Goal: Information Seeking & Learning: Learn about a topic

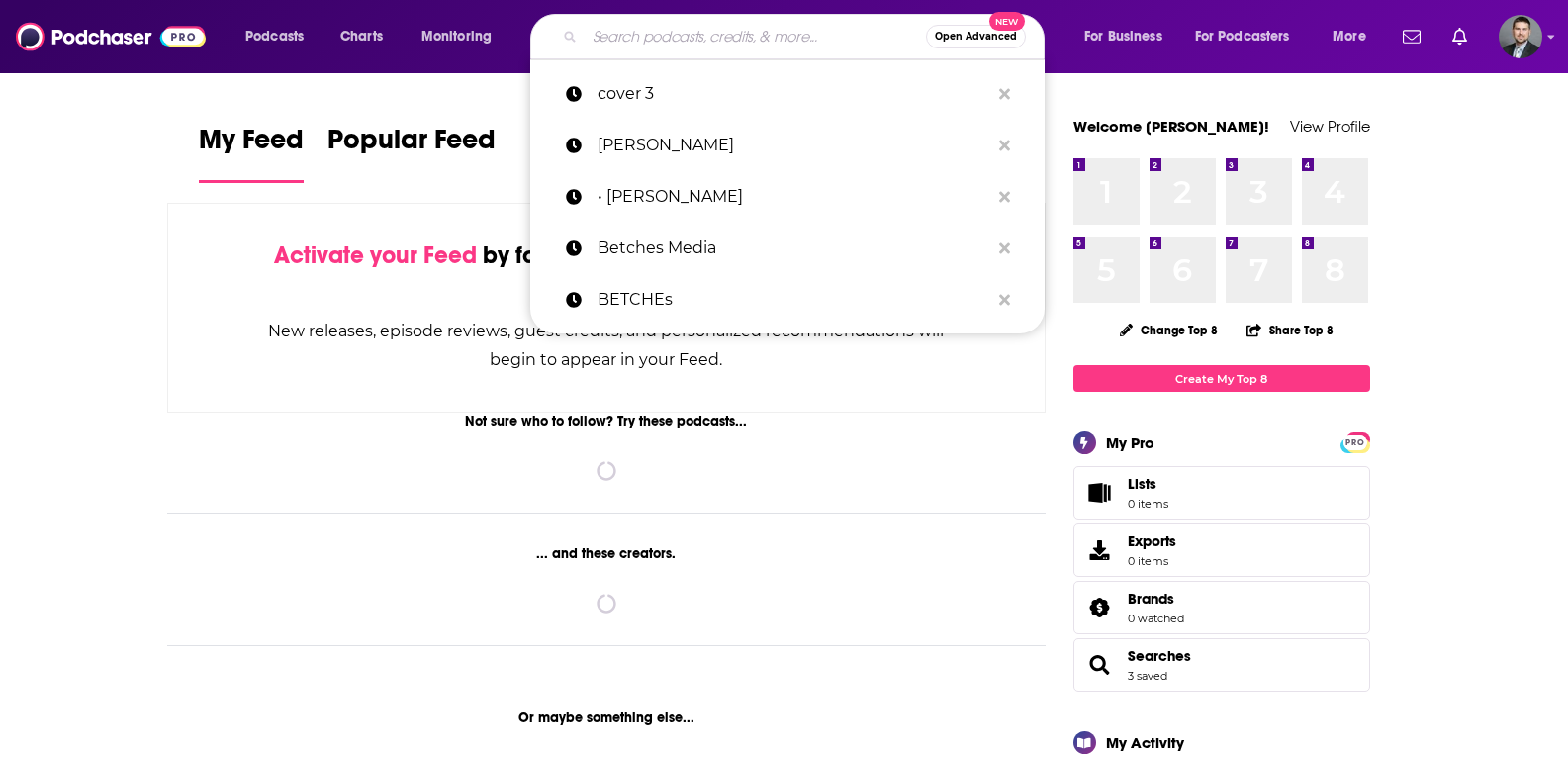
click at [753, 41] on input "Search podcasts, credits, & more..." at bounding box center [756, 37] width 341 height 32
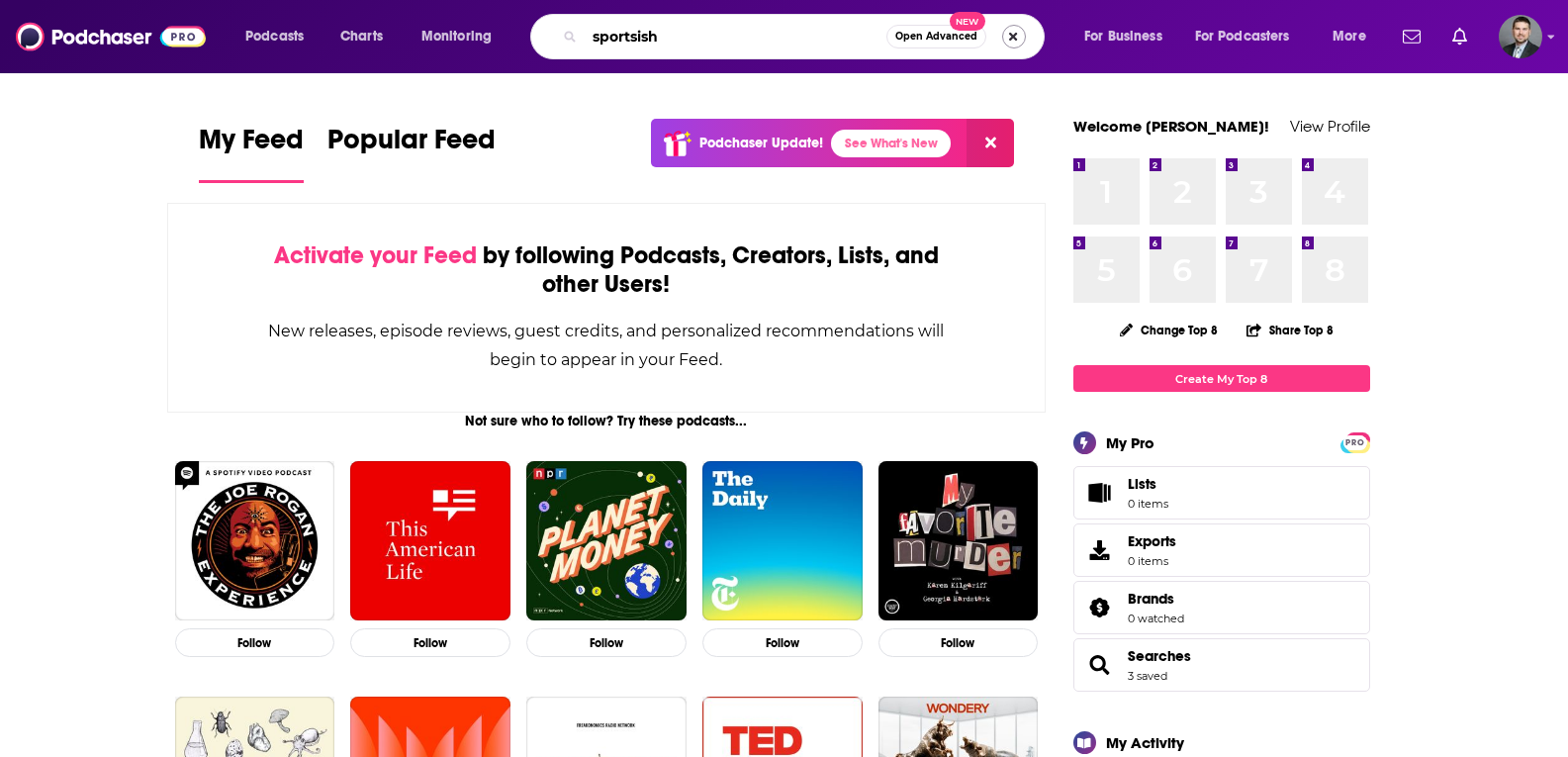
type input "sportsish"
click at [1003, 31] on button "Search podcasts, credits, & more..." at bounding box center [1014, 37] width 24 height 24
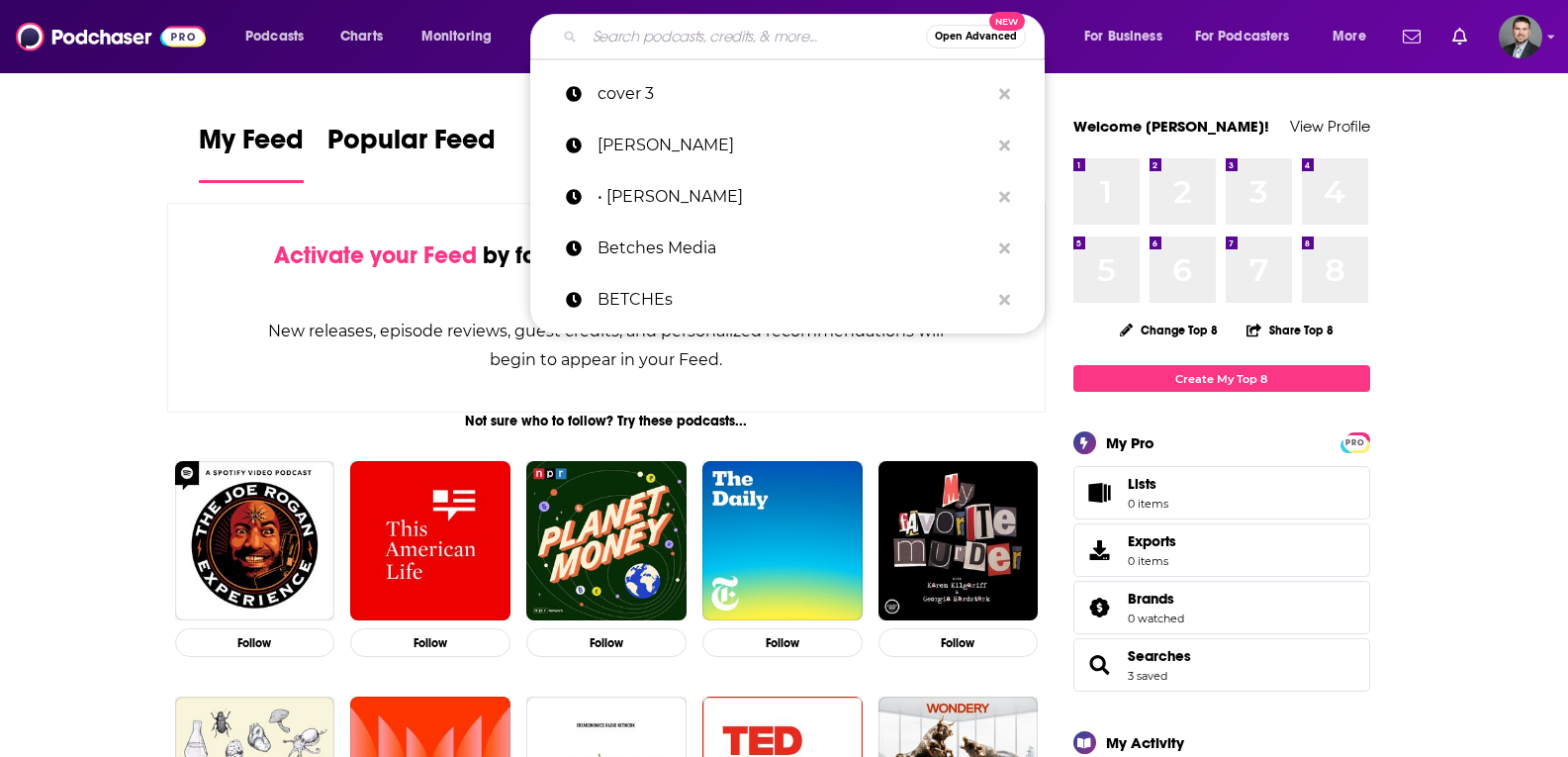
click at [768, 29] on input "Search podcasts, credits, & more..." at bounding box center [756, 37] width 341 height 32
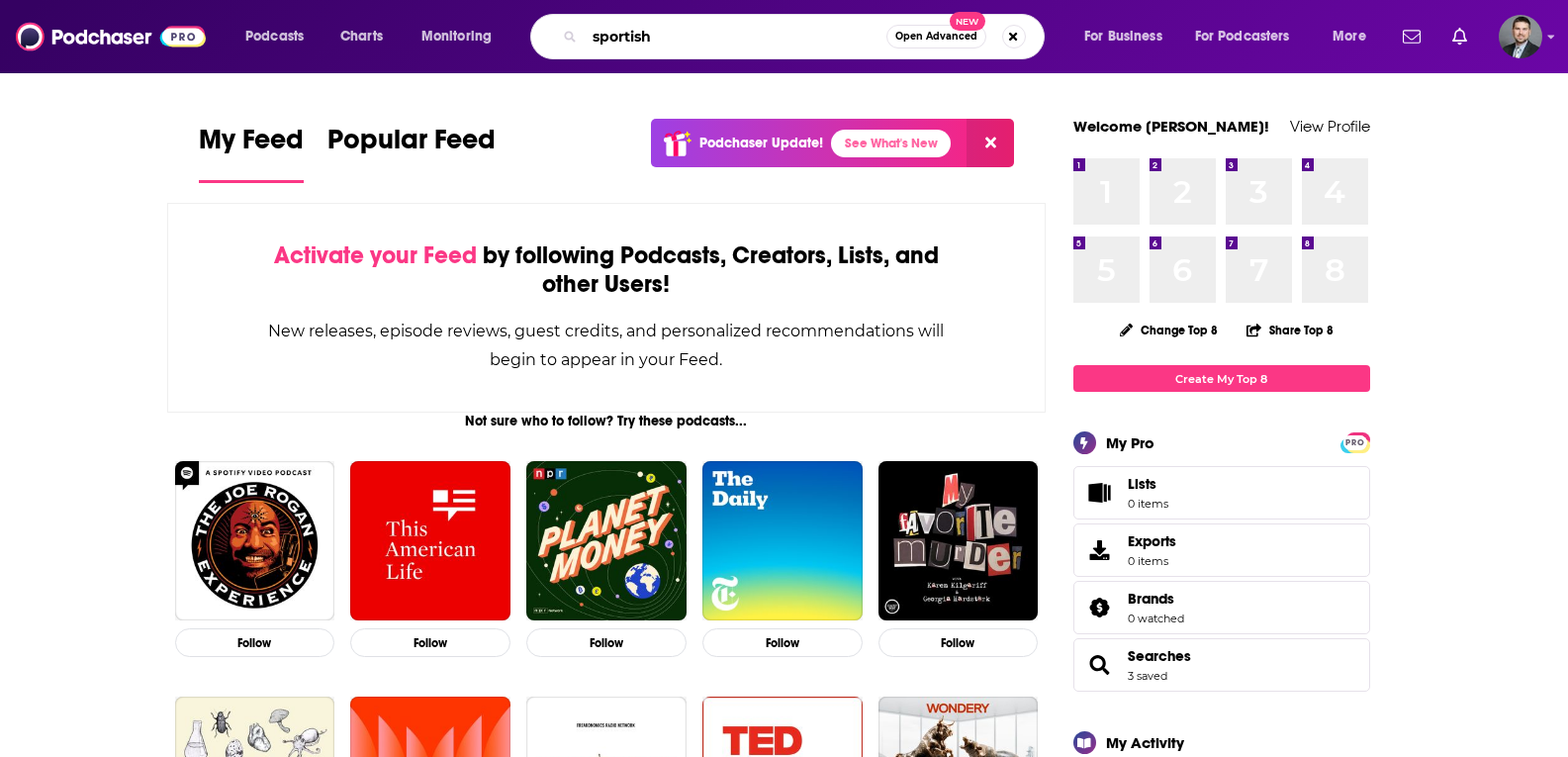
type input "sportish"
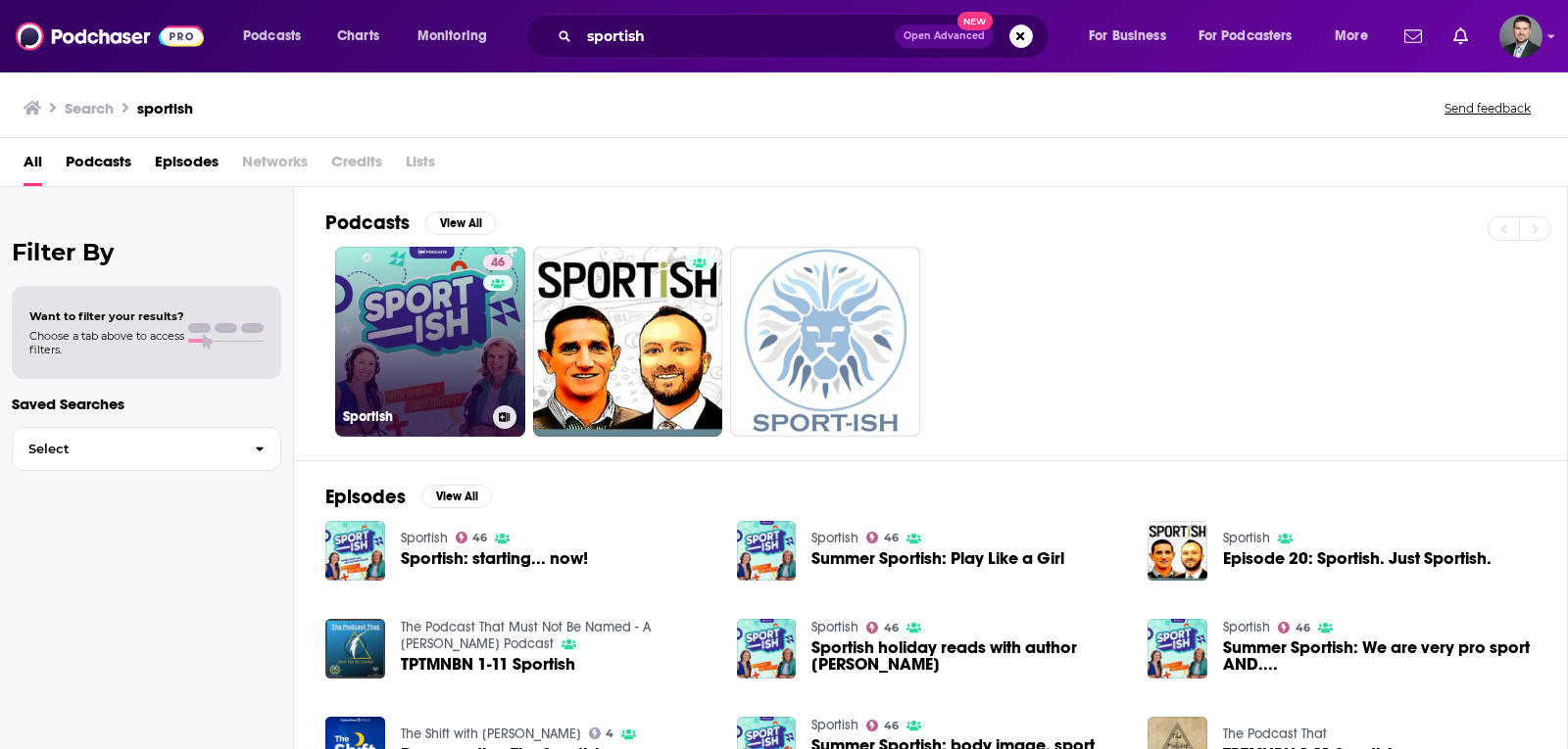
click at [477, 289] on link "46 Sportish" at bounding box center [430, 342] width 190 height 190
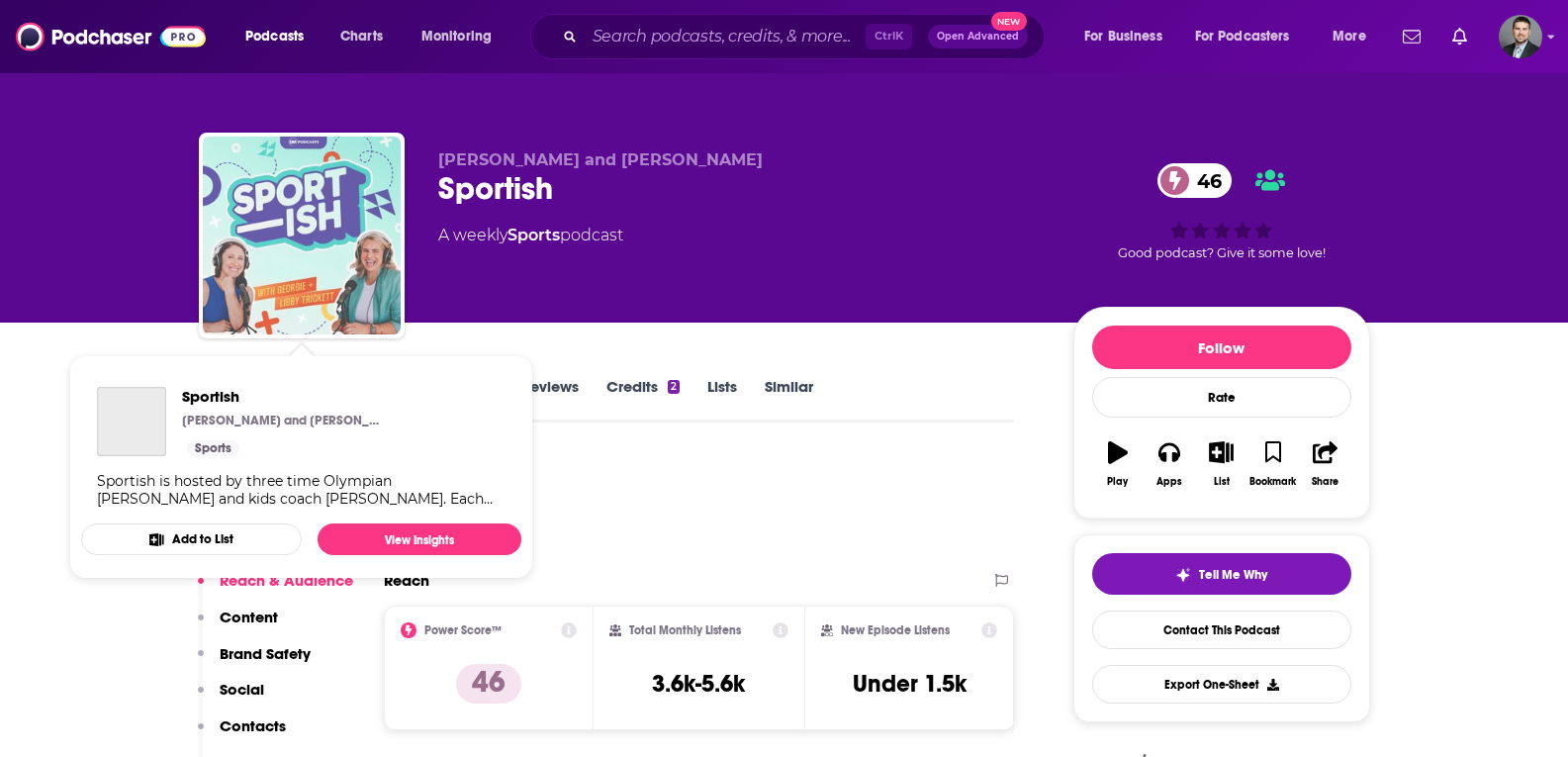
click at [320, 228] on img "Sportish" at bounding box center [301, 236] width 198 height 198
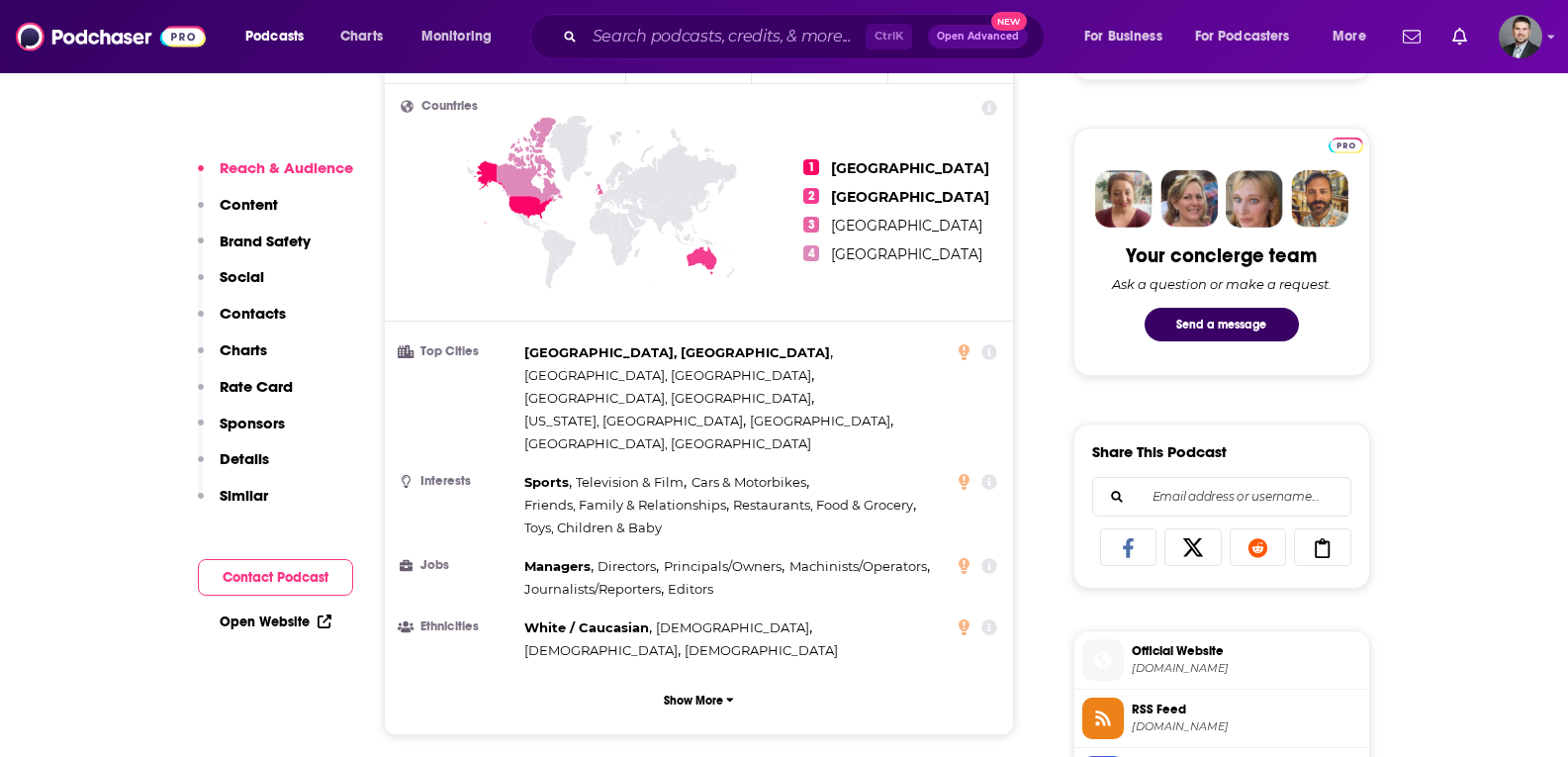
scroll to position [297, 0]
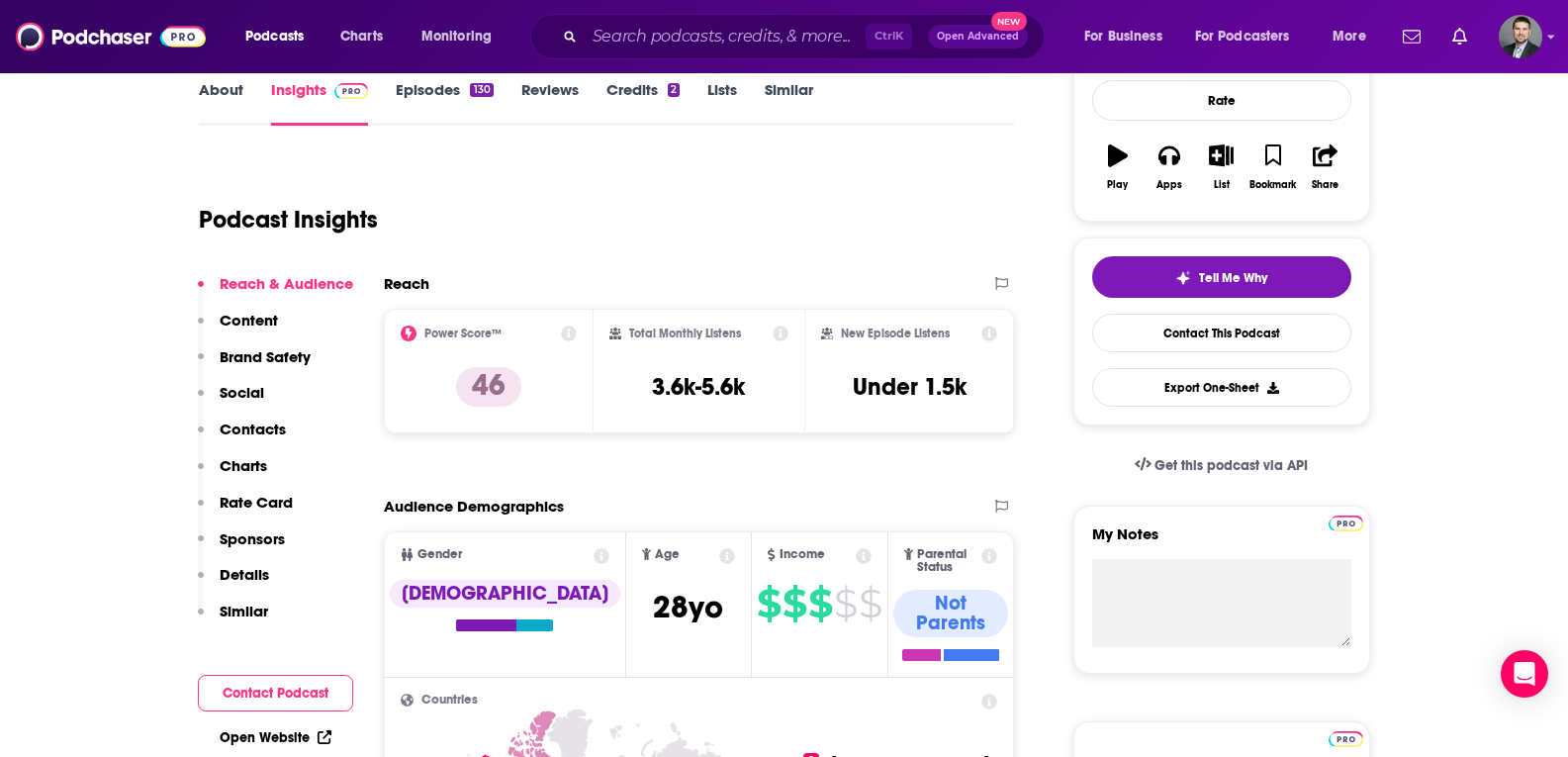
click at [239, 87] on link "About" at bounding box center [221, 103] width 45 height 46
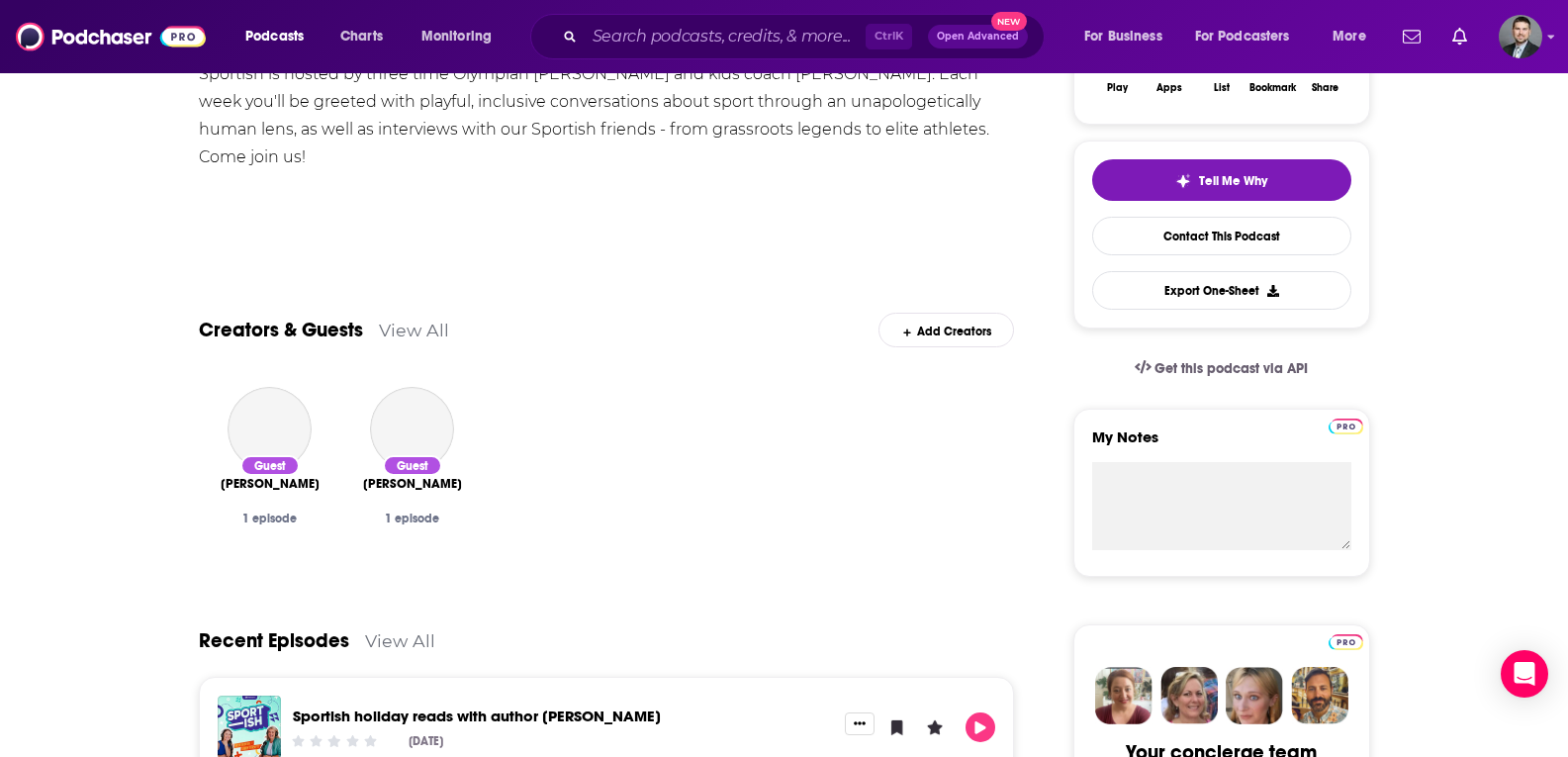
scroll to position [693, 0]
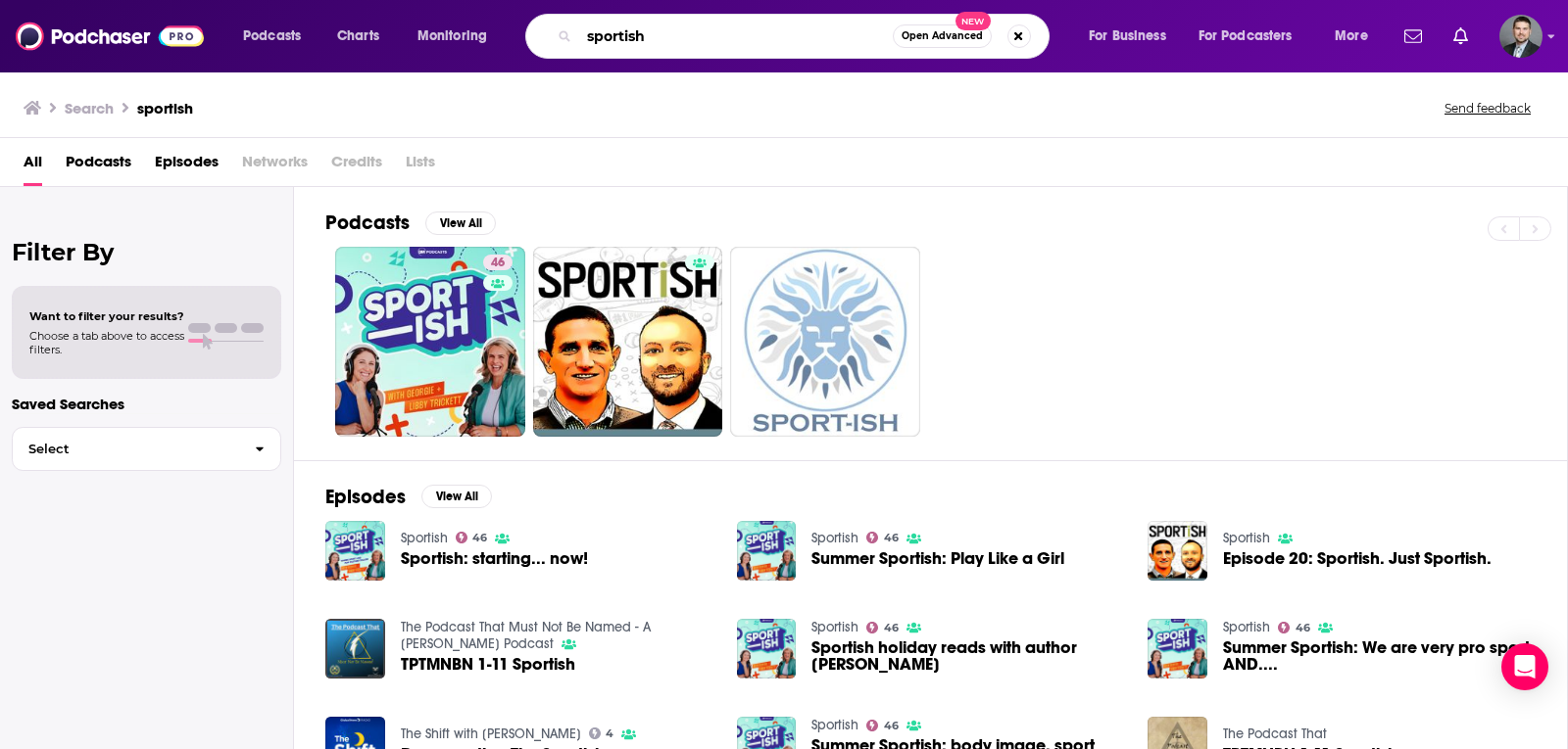
click at [661, 42] on input "sportish" at bounding box center [736, 37] width 313 height 32
click at [623, 34] on input "sportish" at bounding box center [736, 37] width 313 height 32
type input "sportsish"
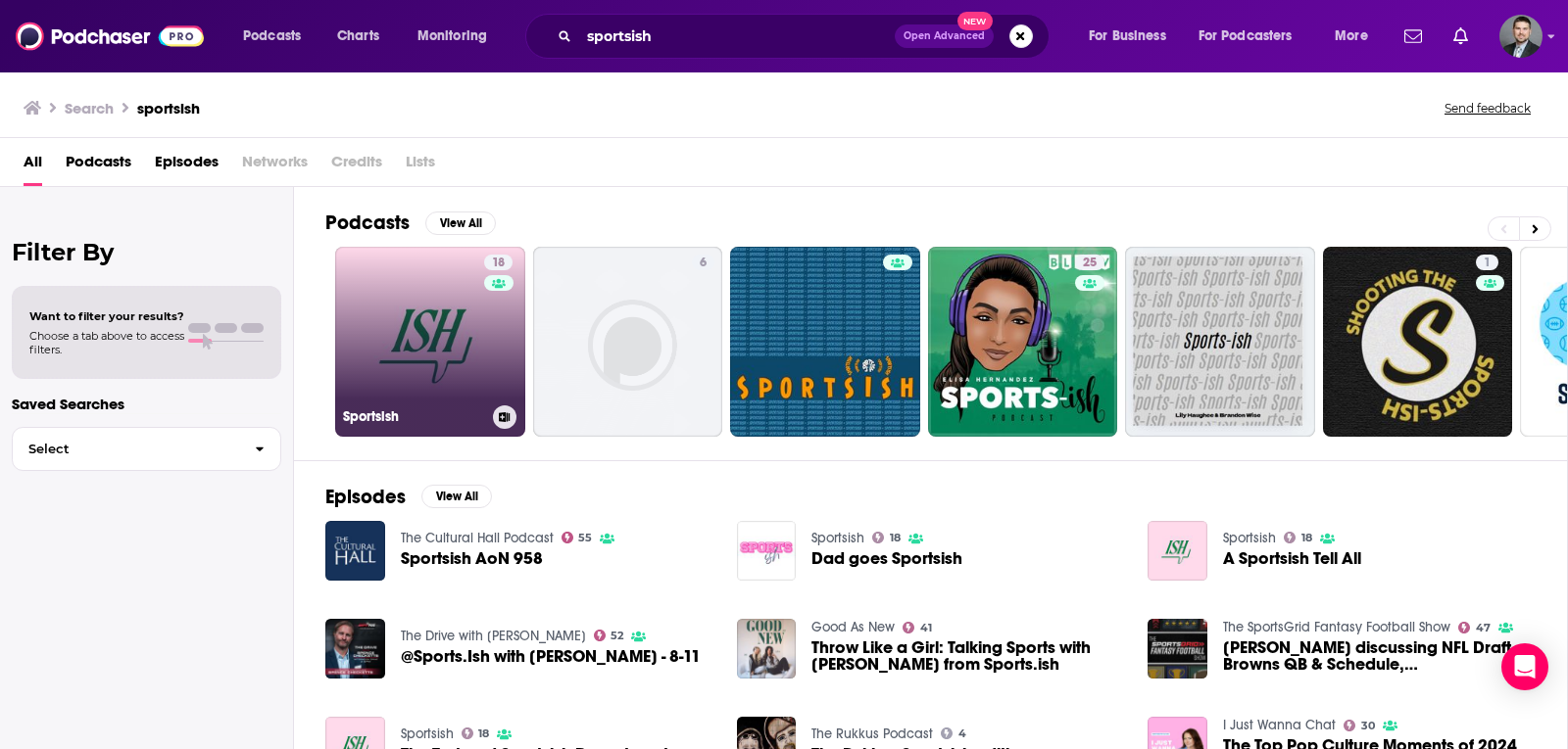
click at [454, 368] on link "18 Sportsish" at bounding box center [430, 342] width 190 height 190
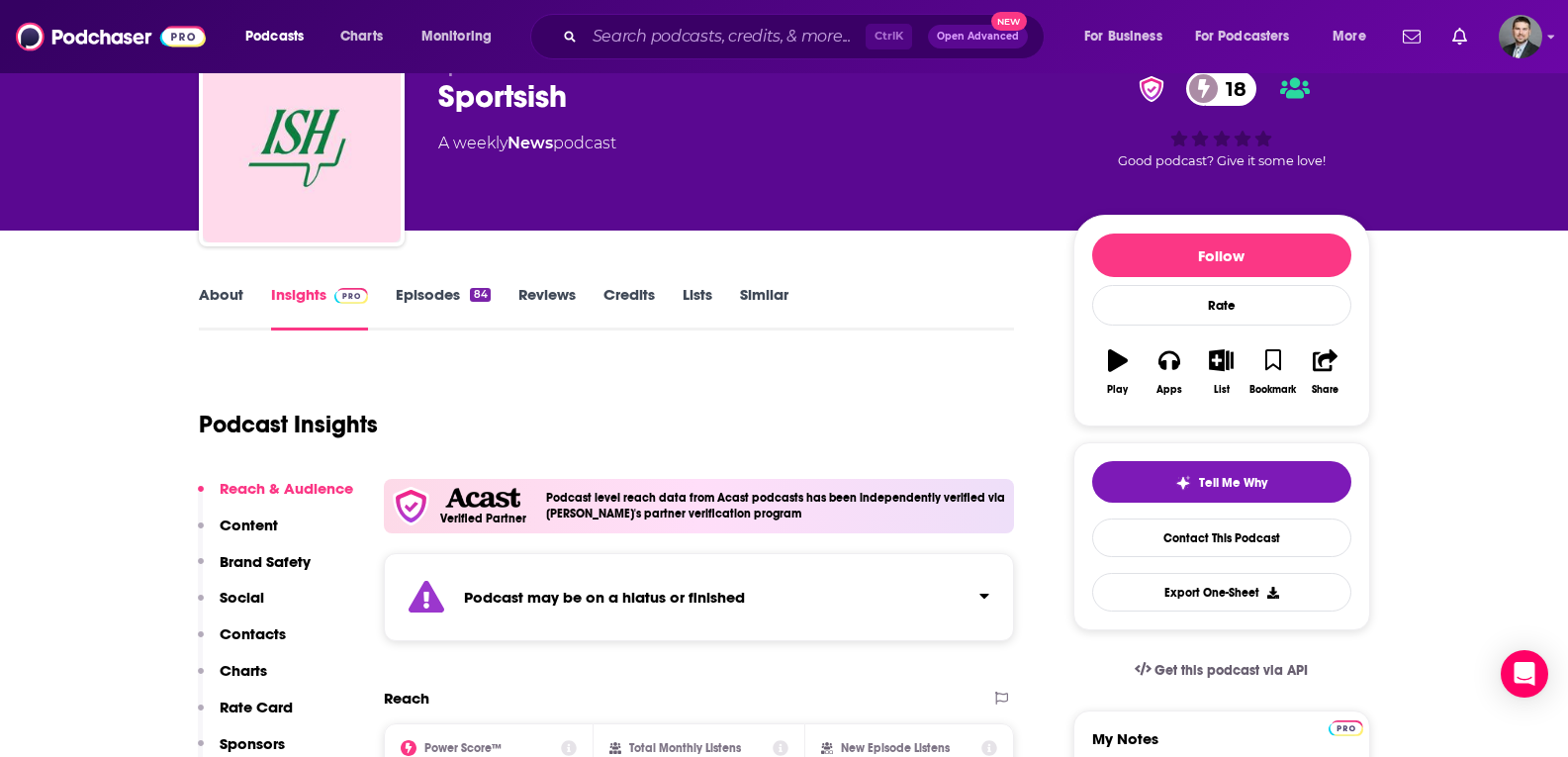
scroll to position [198, 0]
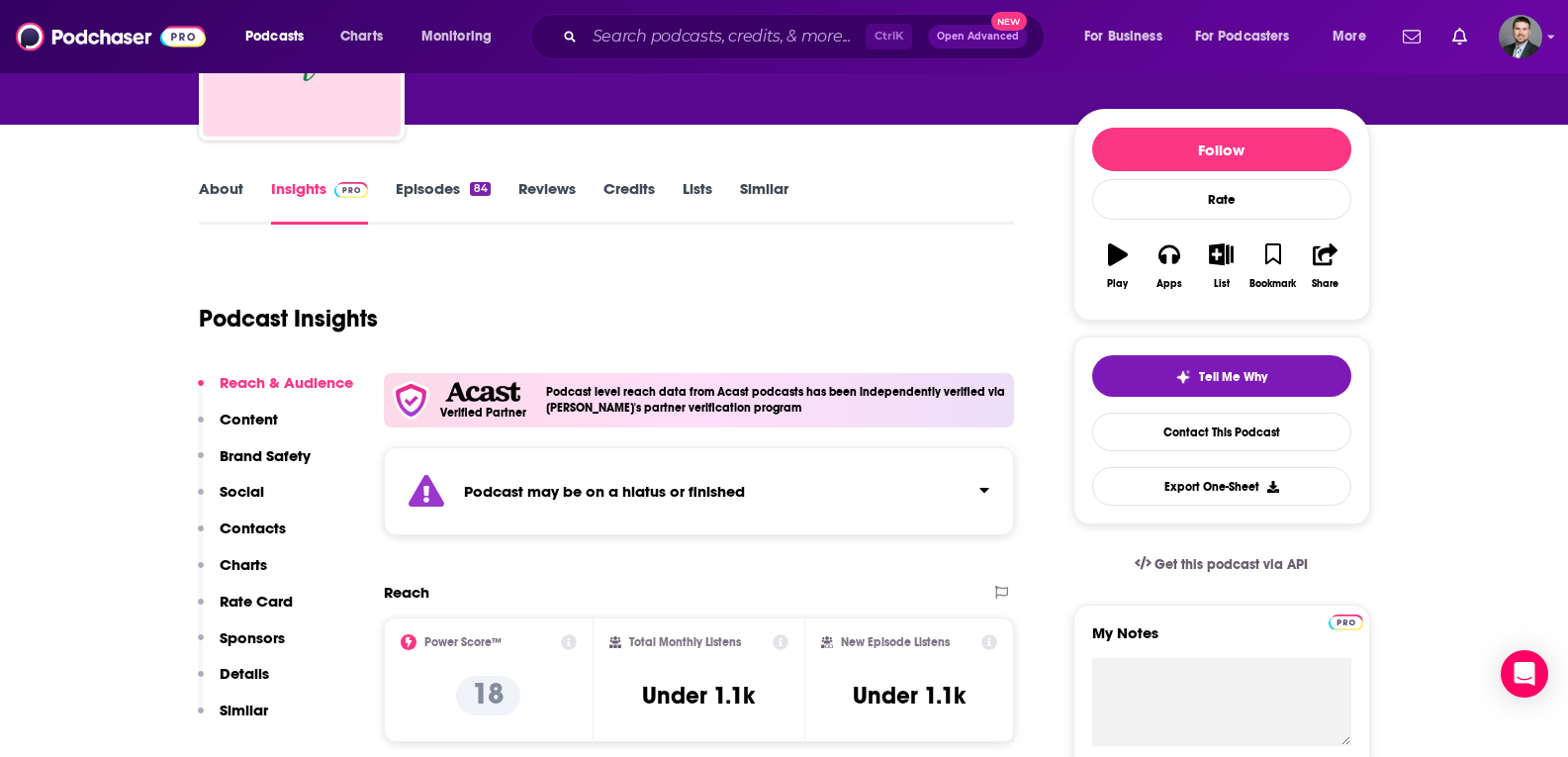
click at [935, 468] on div "Podcast may be on a hiatus or finished" at bounding box center [700, 491] width 632 height 88
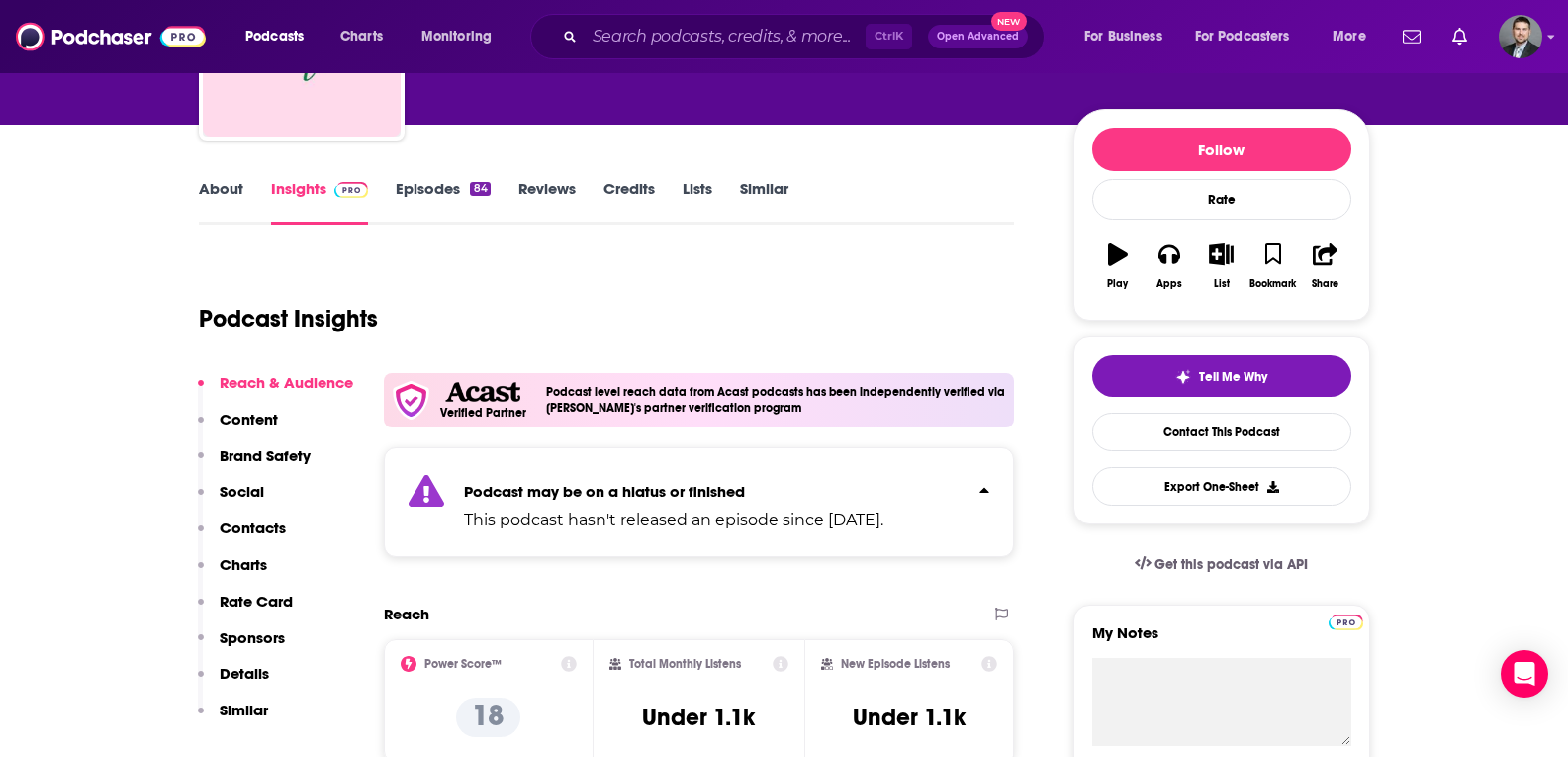
click at [231, 195] on link "About" at bounding box center [221, 202] width 45 height 46
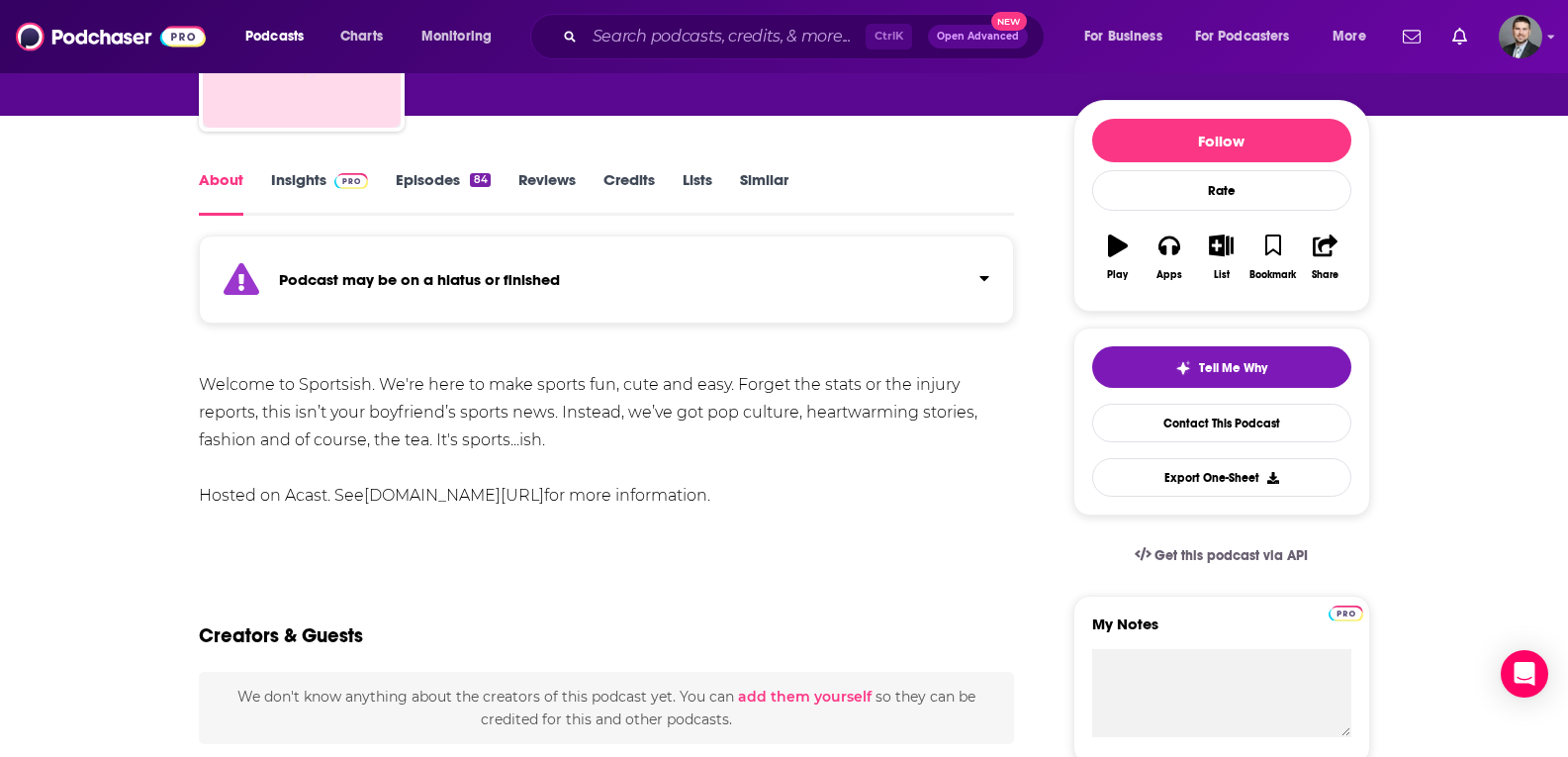
scroll to position [99, 0]
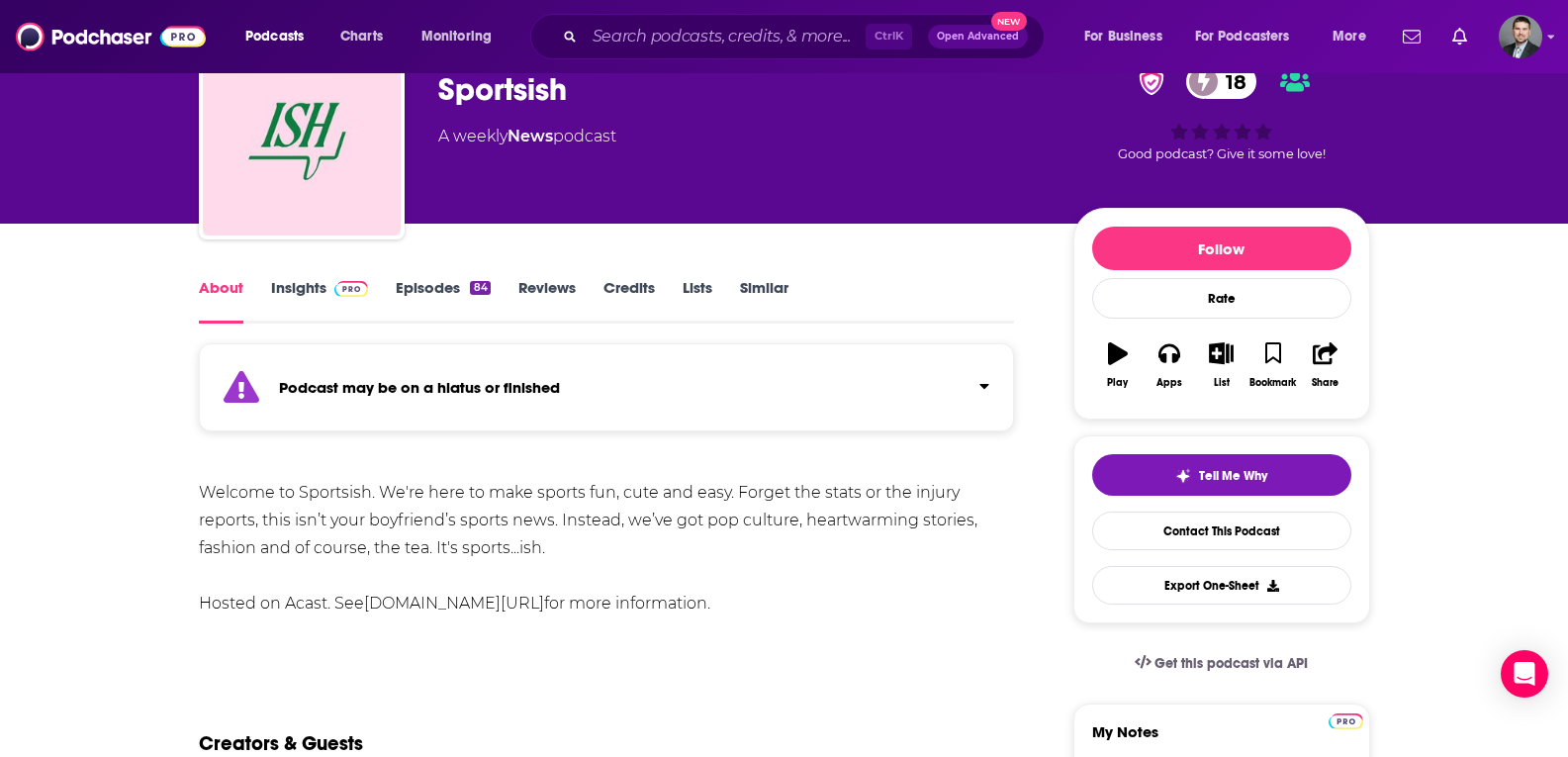
click at [312, 297] on link "Insights" at bounding box center [320, 302] width 98 height 46
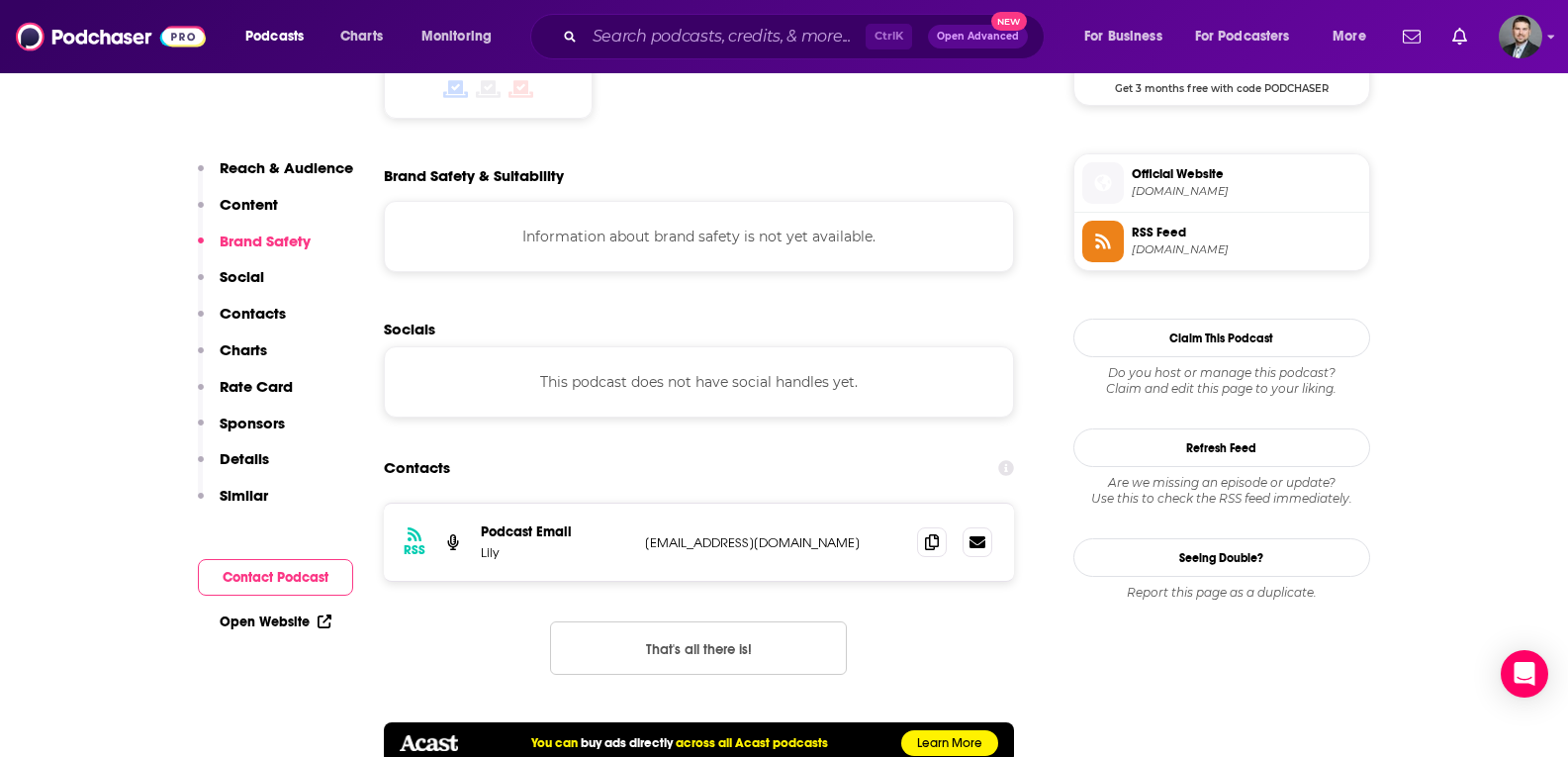
scroll to position [1584, 0]
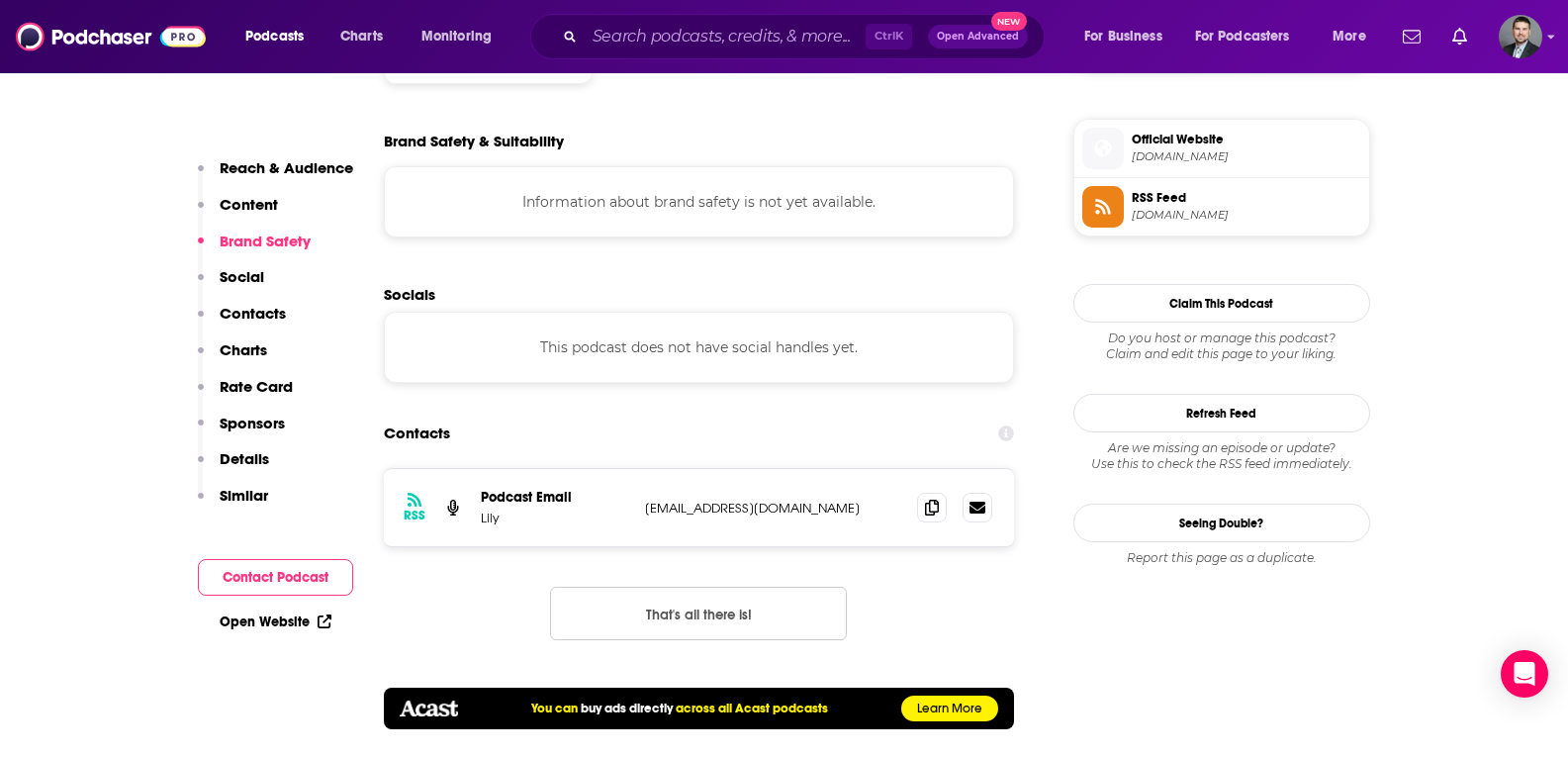
click at [646, 510] on p "[EMAIL_ADDRESS][DOMAIN_NAME]" at bounding box center [774, 508] width 258 height 17
drag, startPoint x: 723, startPoint y: 513, endPoint x: 909, endPoint y: 513, distance: 186.0
click at [909, 513] on div "RSS Podcast Email Lily [EMAIL_ADDRESS][DOMAIN_NAME] [EMAIL_ADDRESS][DOMAIN_NAME]" at bounding box center [700, 507] width 632 height 77
click at [933, 505] on icon at bounding box center [932, 507] width 14 height 16
click at [976, 508] on icon at bounding box center [978, 507] width 16 height 16
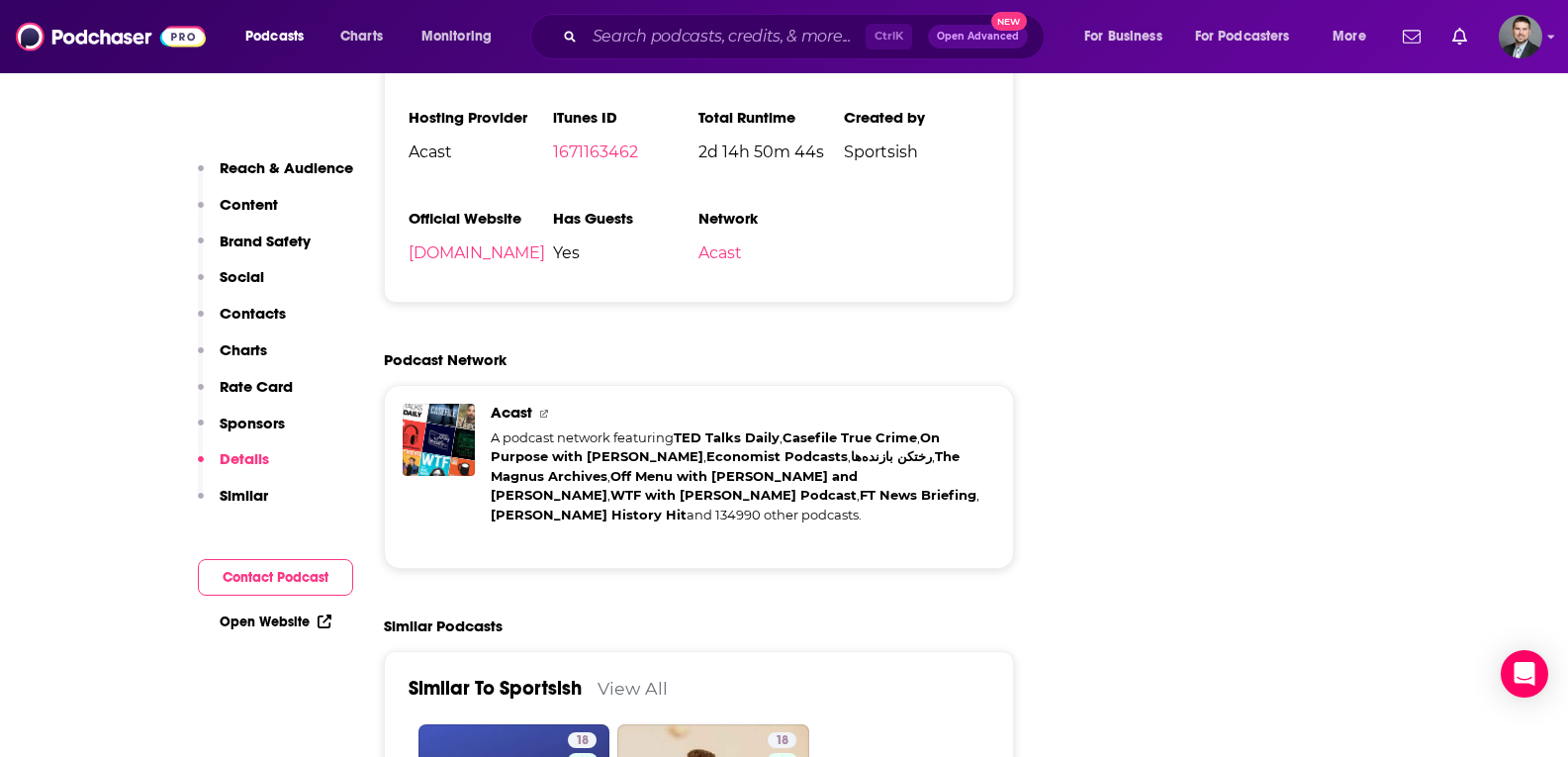
scroll to position [3169, 0]
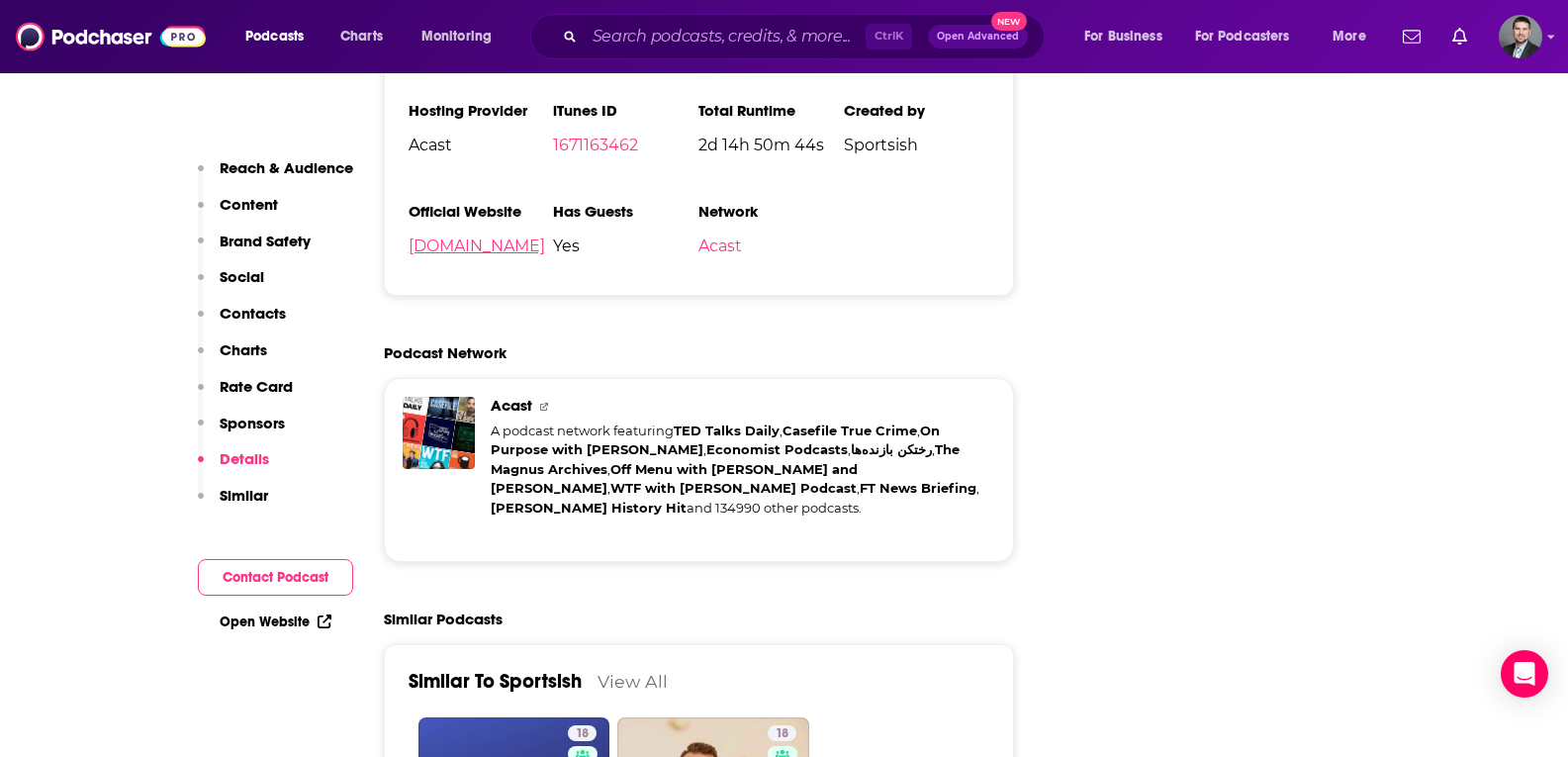
click at [478, 242] on link "[DOMAIN_NAME]" at bounding box center [476, 246] width 137 height 19
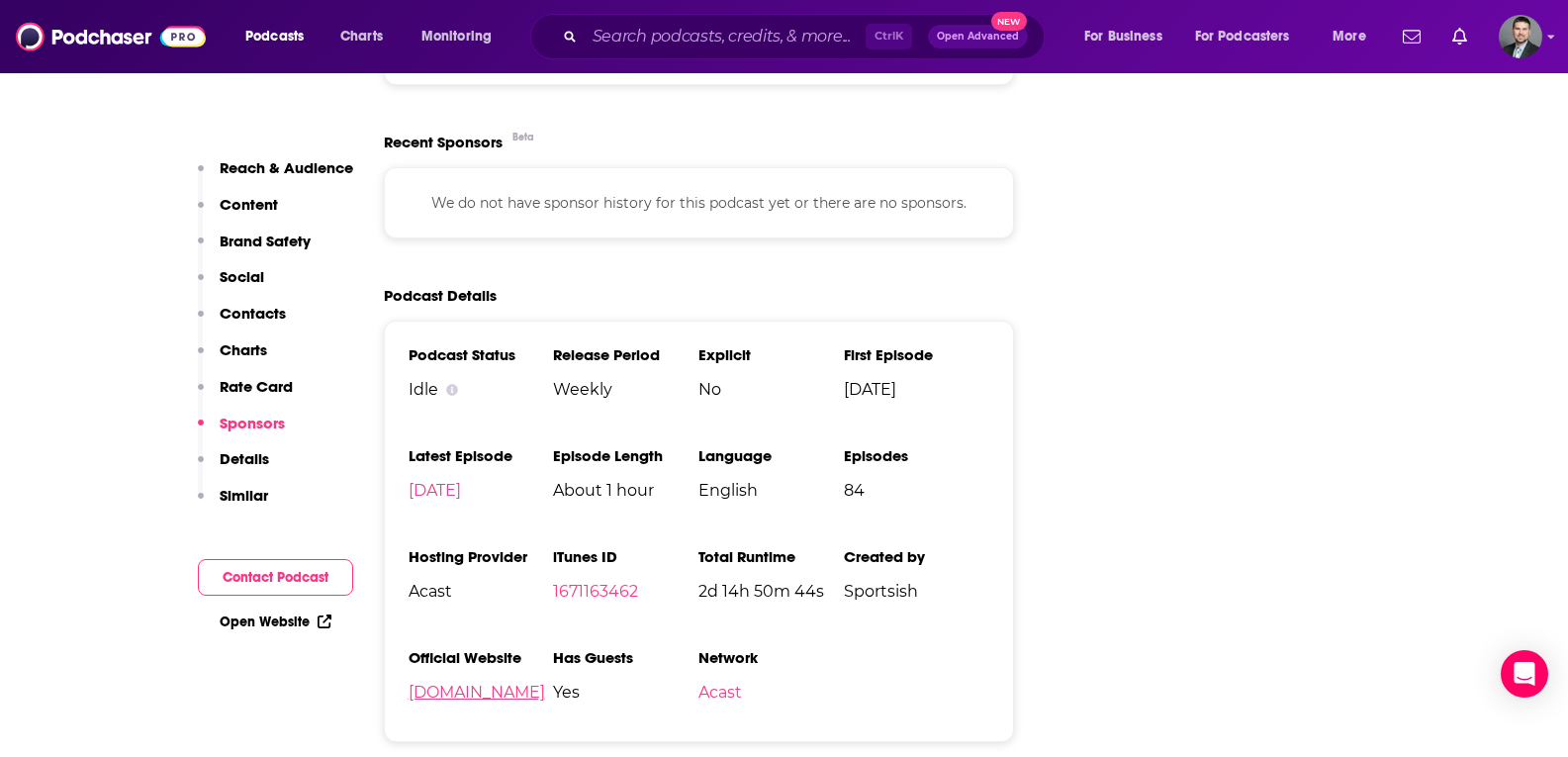
scroll to position [2377, 0]
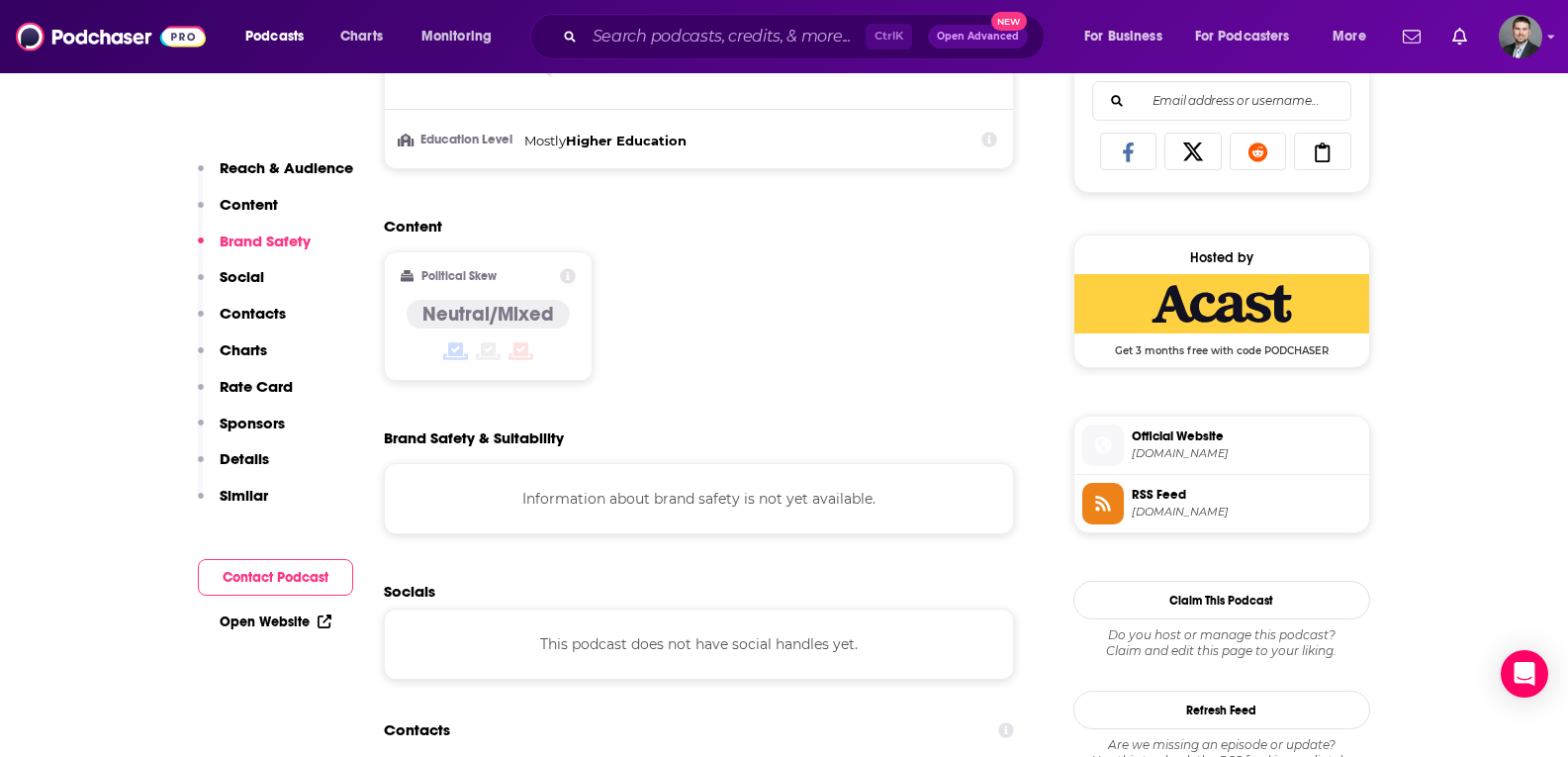
click at [844, 229] on h2 "Content" at bounding box center [692, 226] width 616 height 19
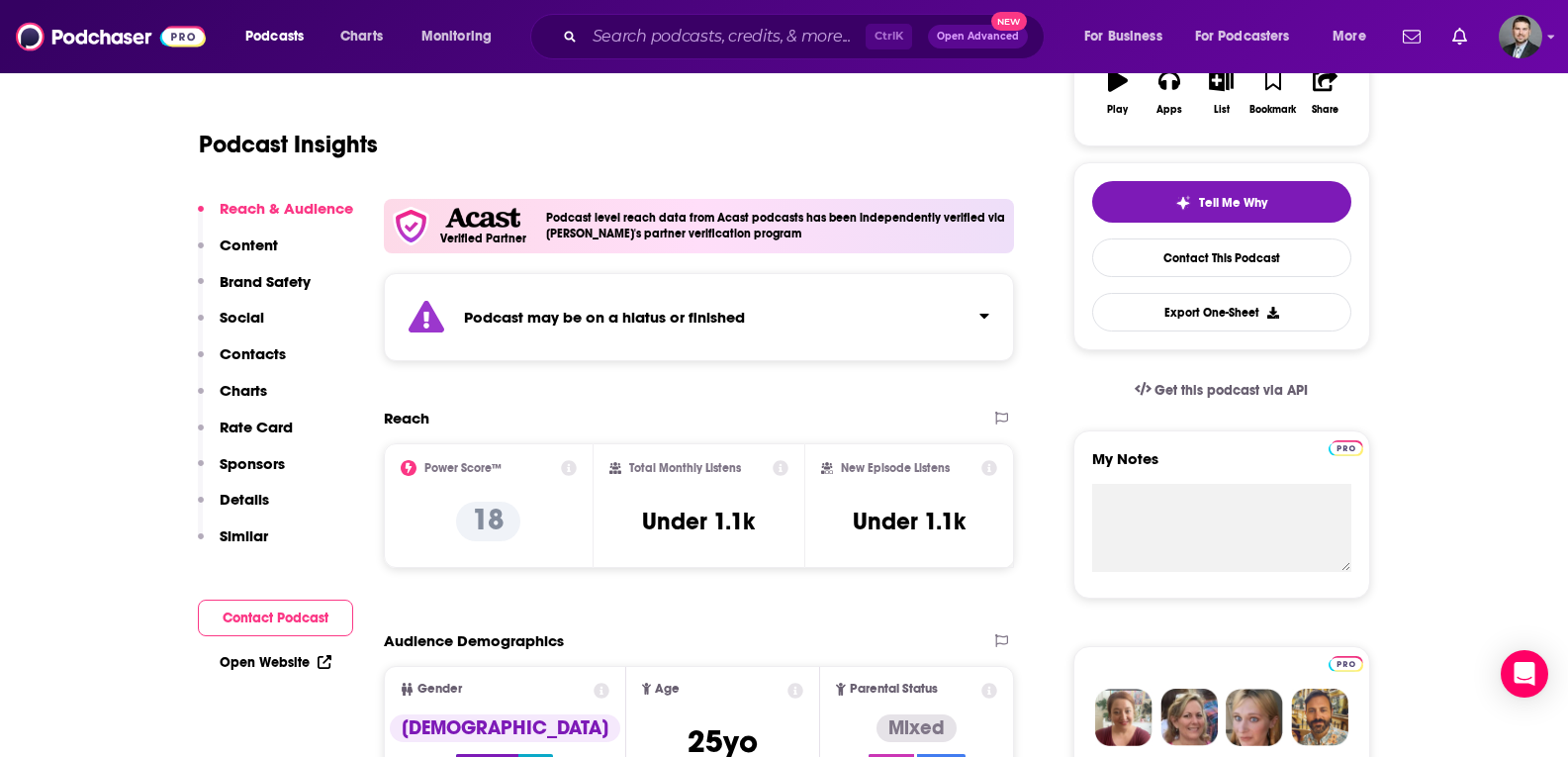
scroll to position [198, 0]
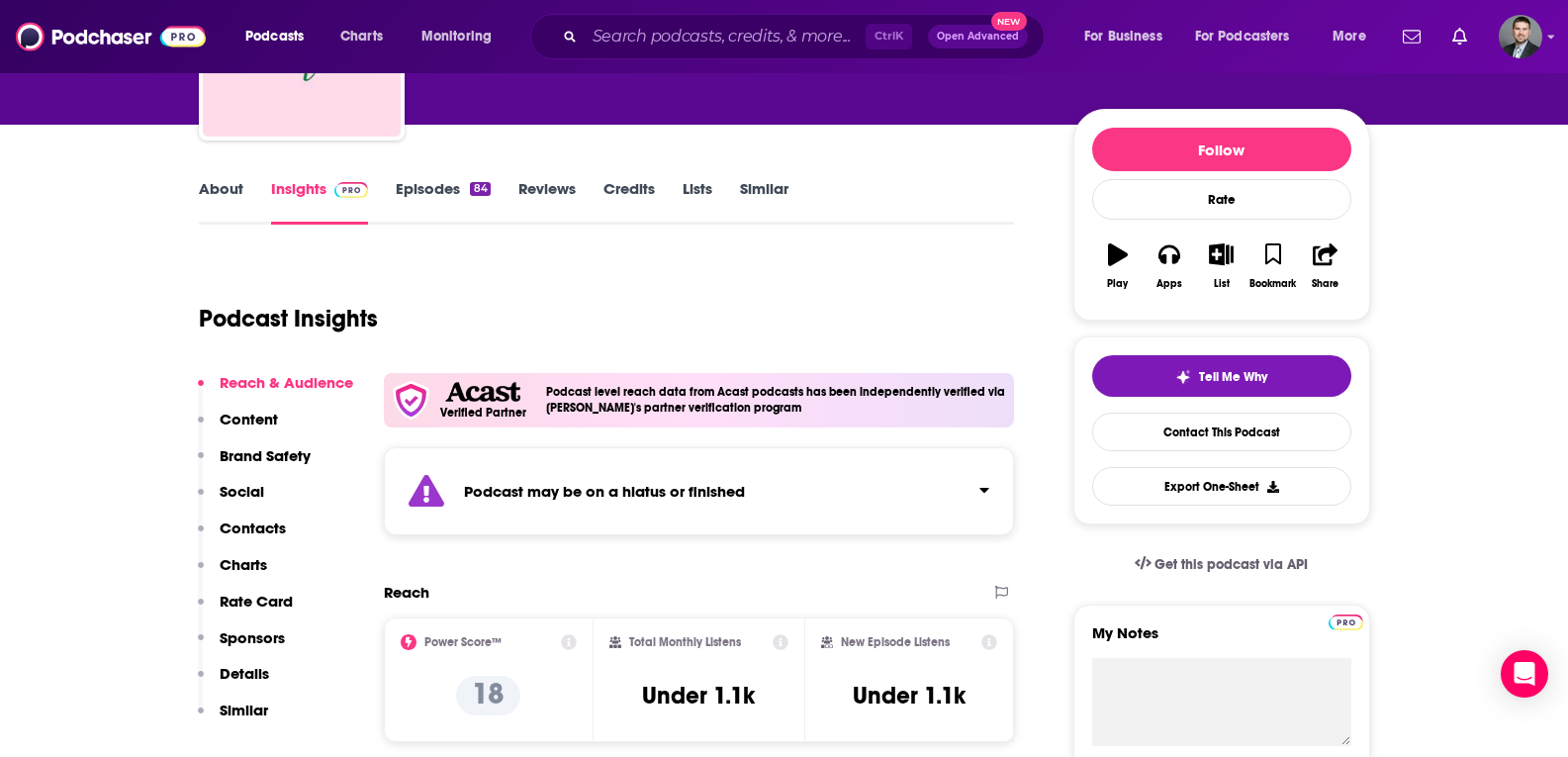
click at [434, 186] on link "Episodes 84" at bounding box center [443, 202] width 94 height 46
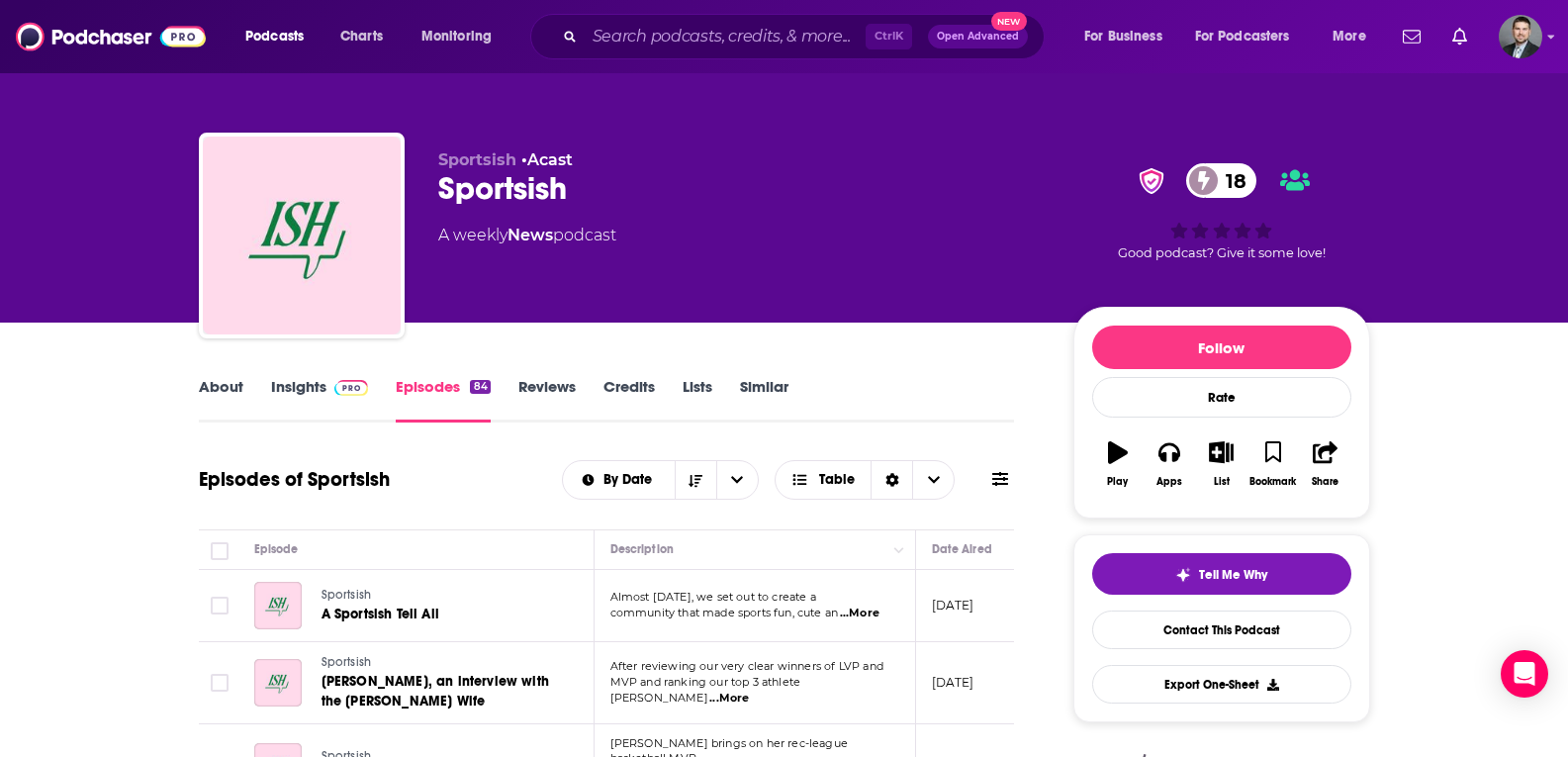
click at [329, 390] on span at bounding box center [347, 386] width 43 height 19
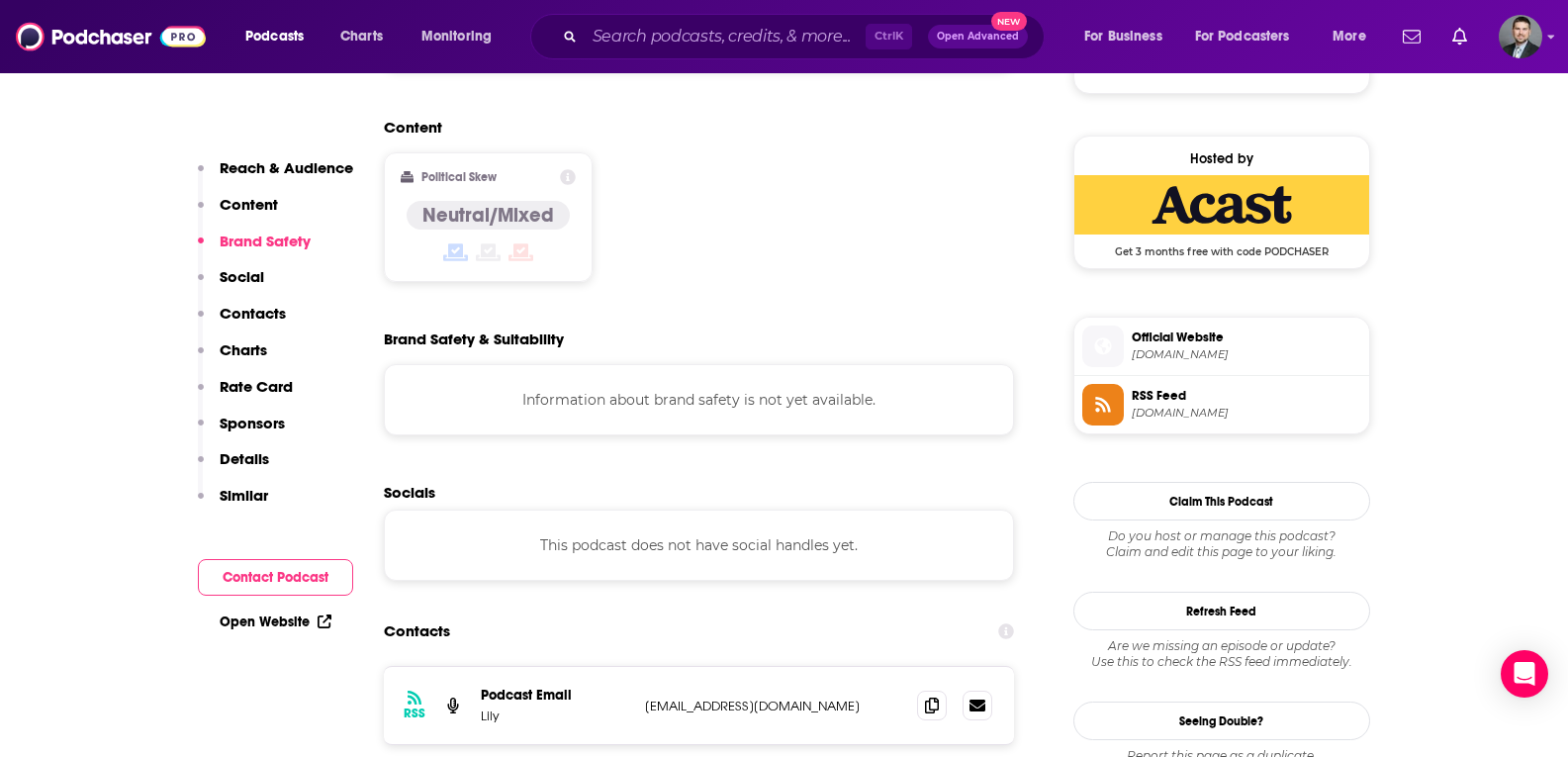
scroll to position [1683, 0]
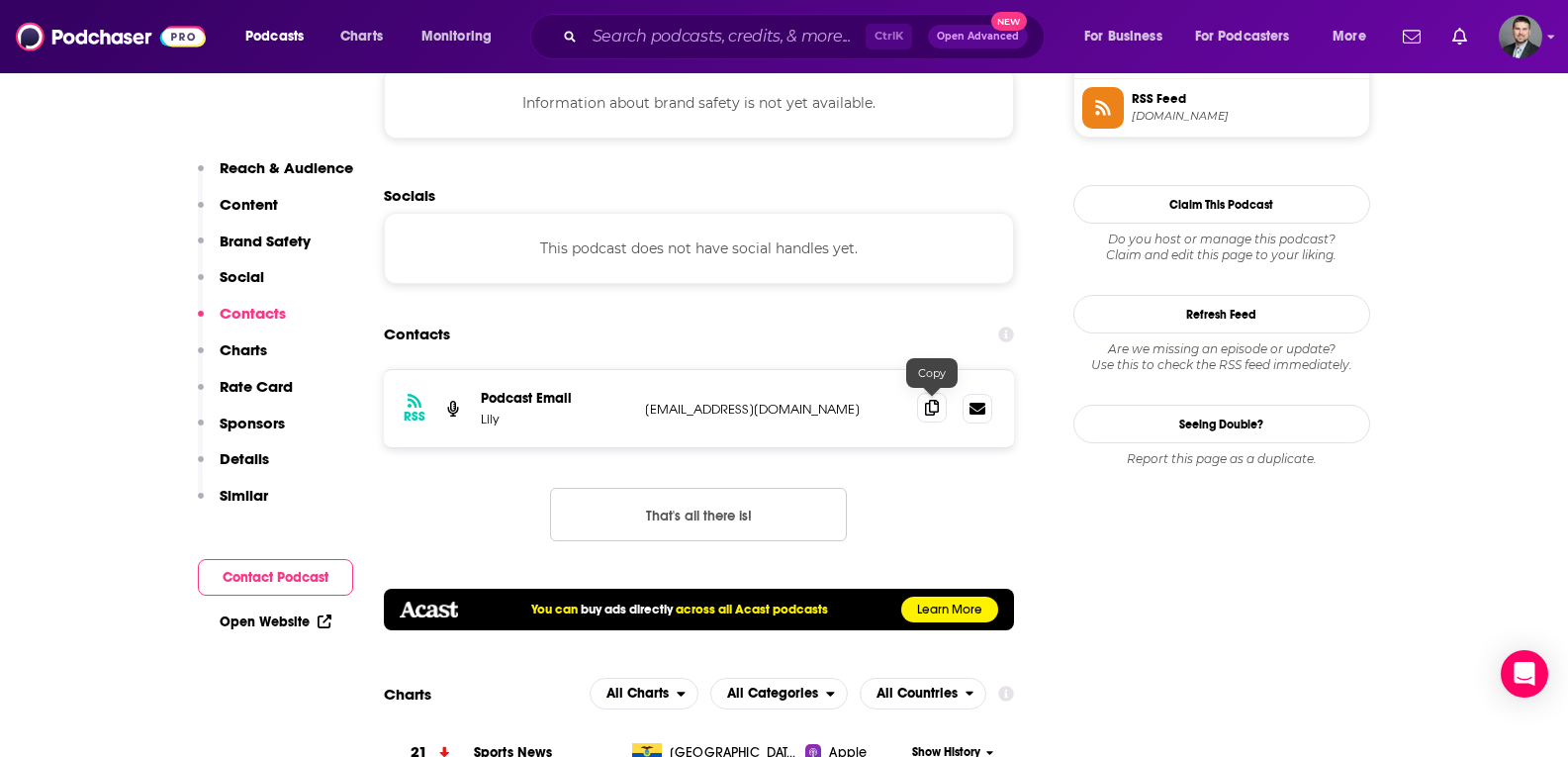
click at [935, 410] on icon at bounding box center [932, 408] width 14 height 16
click at [51, 33] on img at bounding box center [111, 37] width 190 height 38
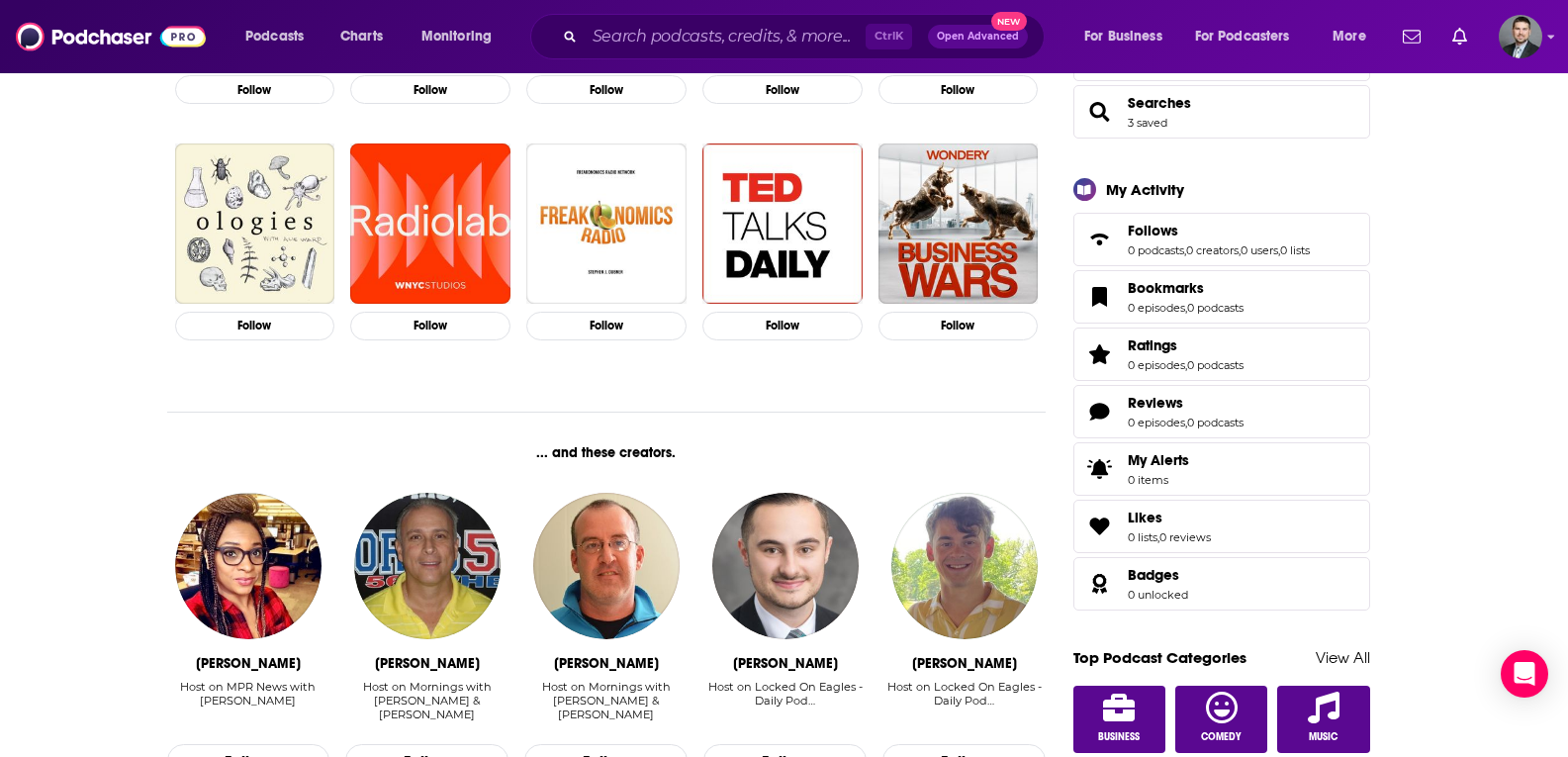
scroll to position [594, 0]
